Goal: Task Accomplishment & Management: Use online tool/utility

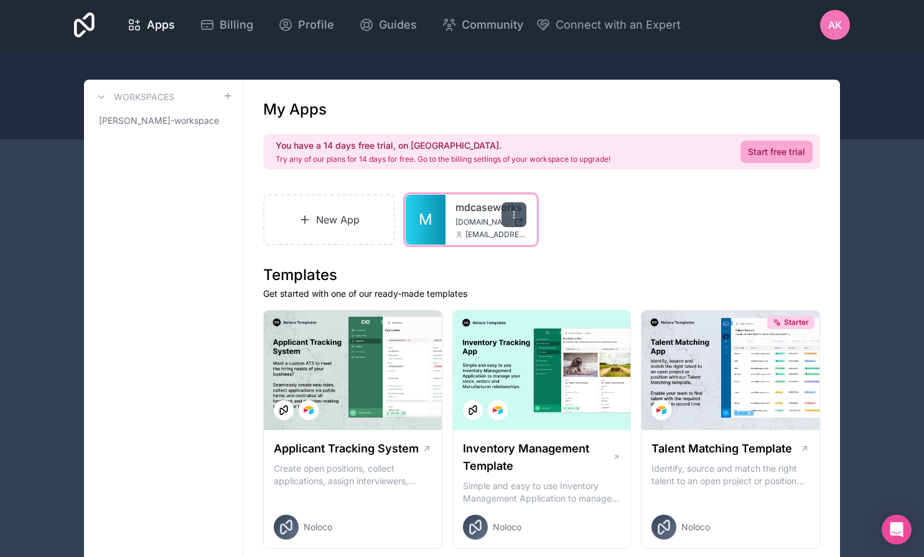
click at [515, 215] on icon at bounding box center [514, 215] width 10 height 10
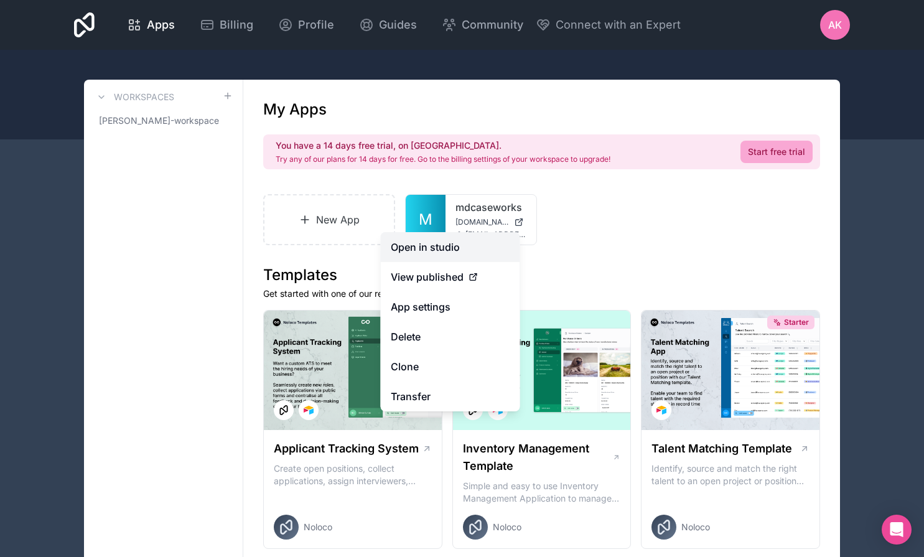
click at [450, 243] on link "Open in studio" at bounding box center [450, 247] width 139 height 30
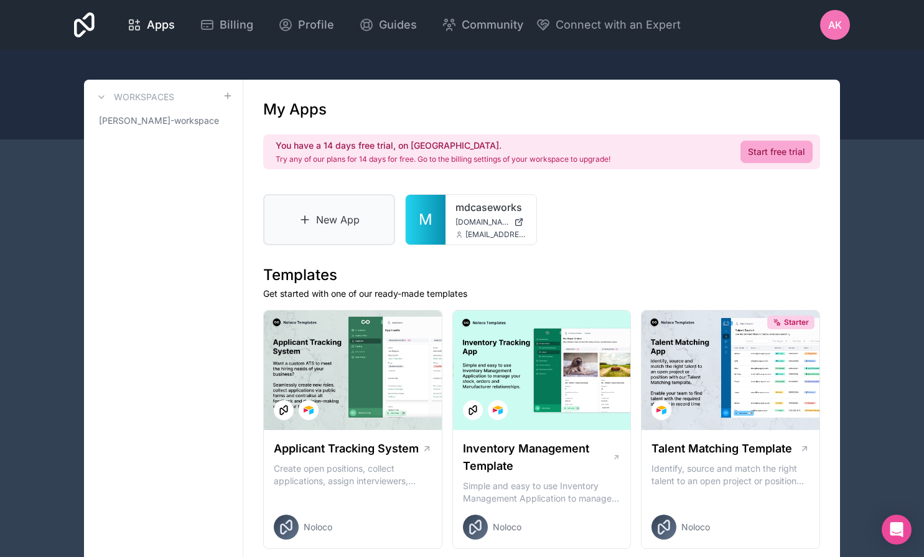
click at [332, 226] on link "New App" at bounding box center [329, 219] width 132 height 51
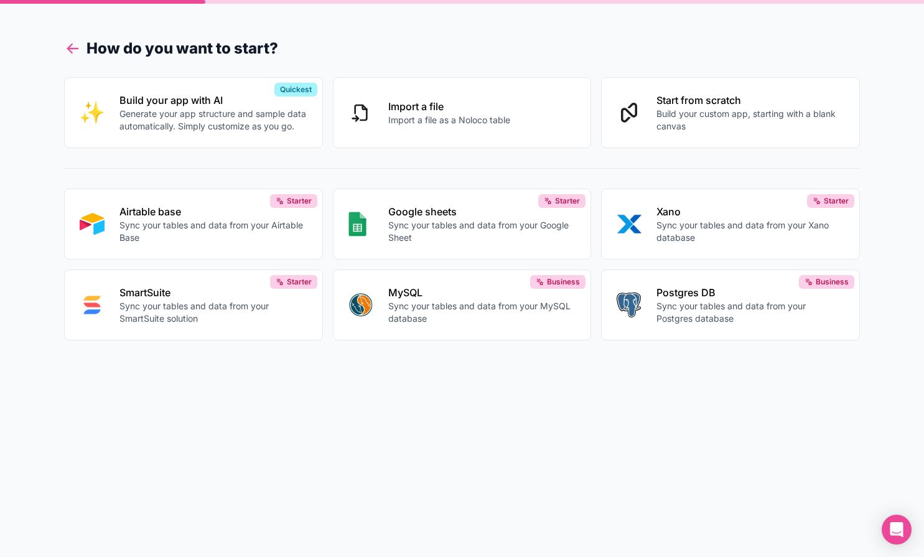
click at [76, 49] on icon at bounding box center [73, 49] width 10 height 0
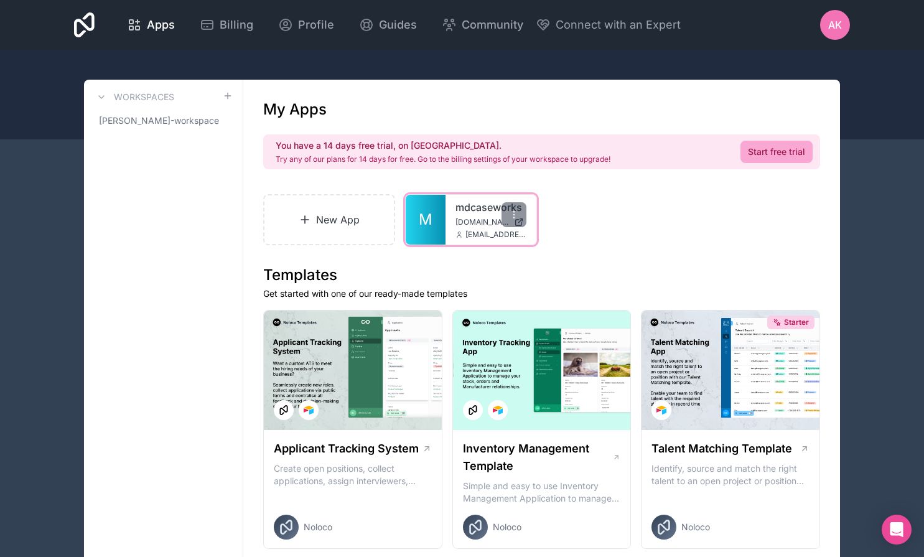
click at [495, 222] on span "[DOMAIN_NAME]" at bounding box center [482, 222] width 54 height 10
